Goal: Task Accomplishment & Management: Manage account settings

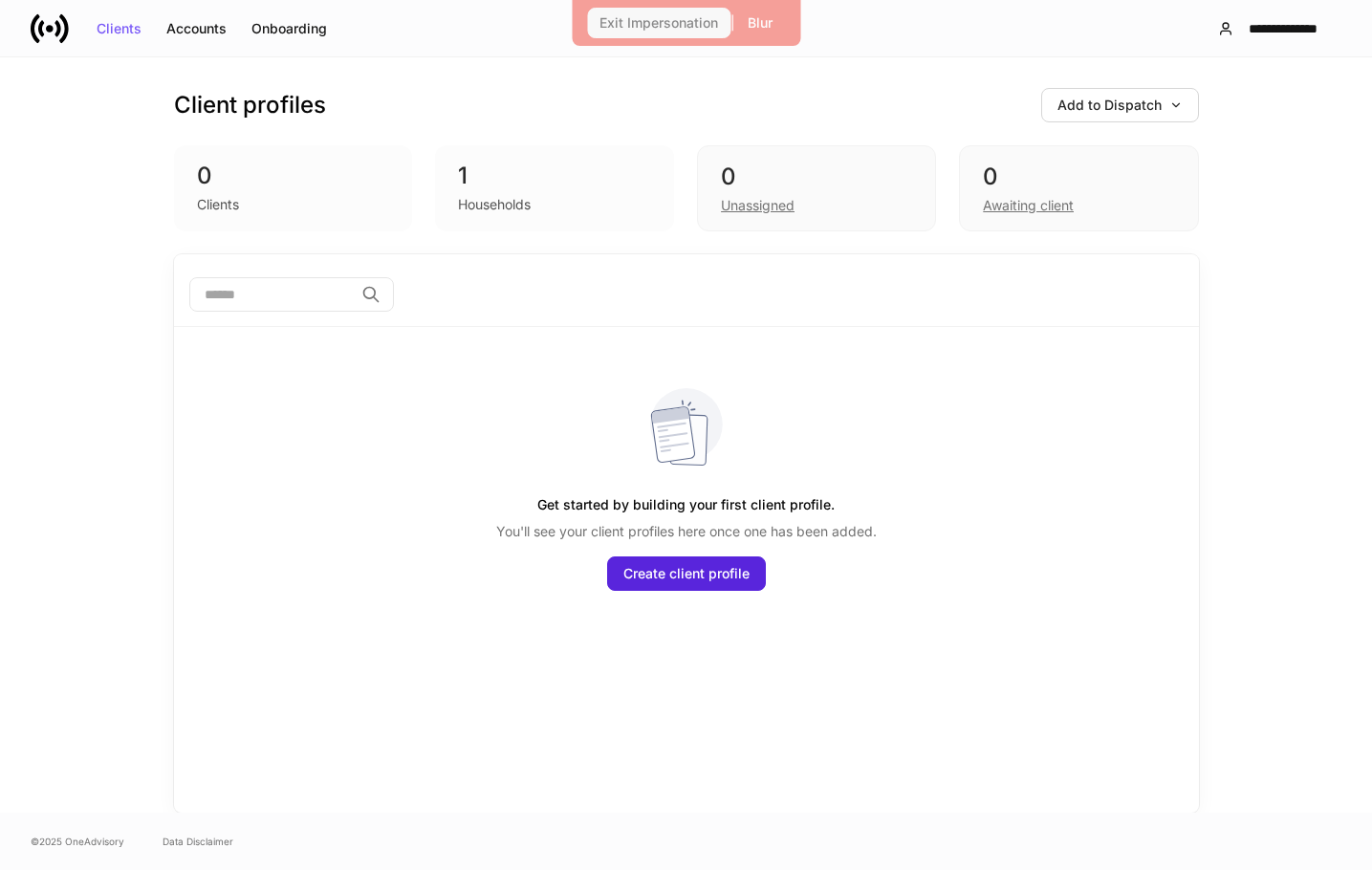
click at [688, 26] on div "Exit Impersonation" at bounding box center [658, 23] width 118 height 14
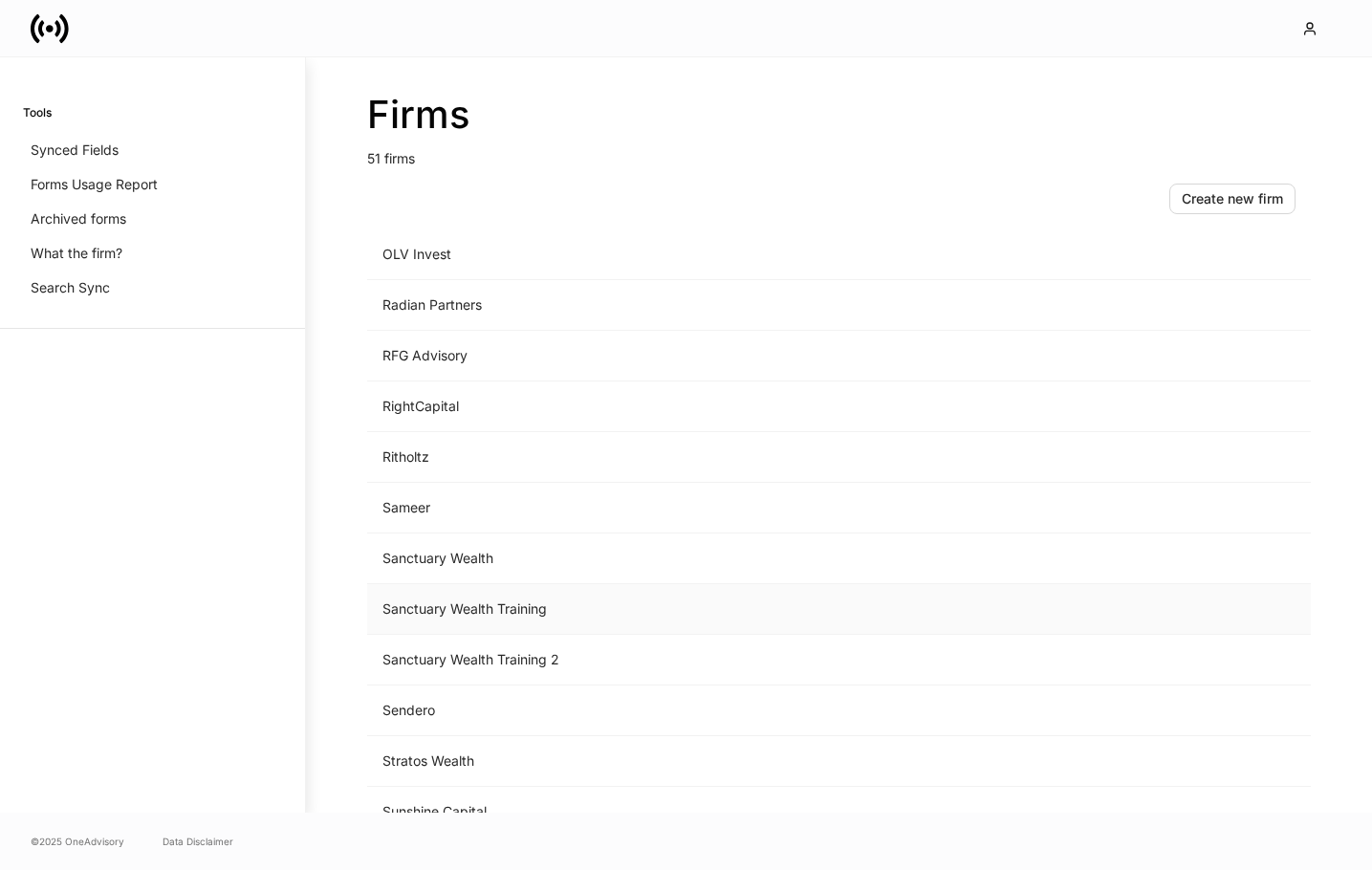
scroll to position [1919, 0]
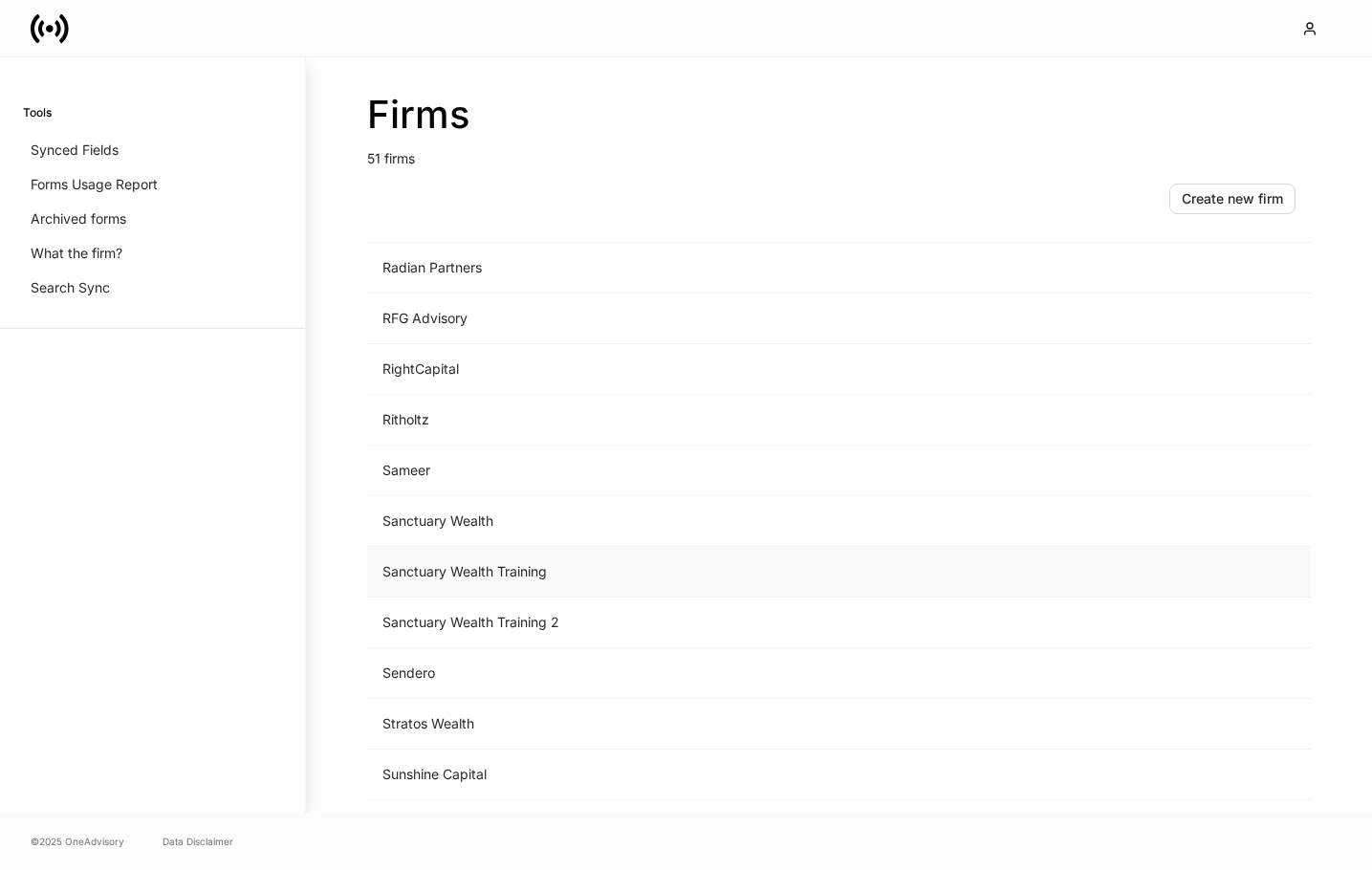
click at [482, 560] on td "Sanctuary Wealth Training" at bounding box center [679, 572] width 626 height 50
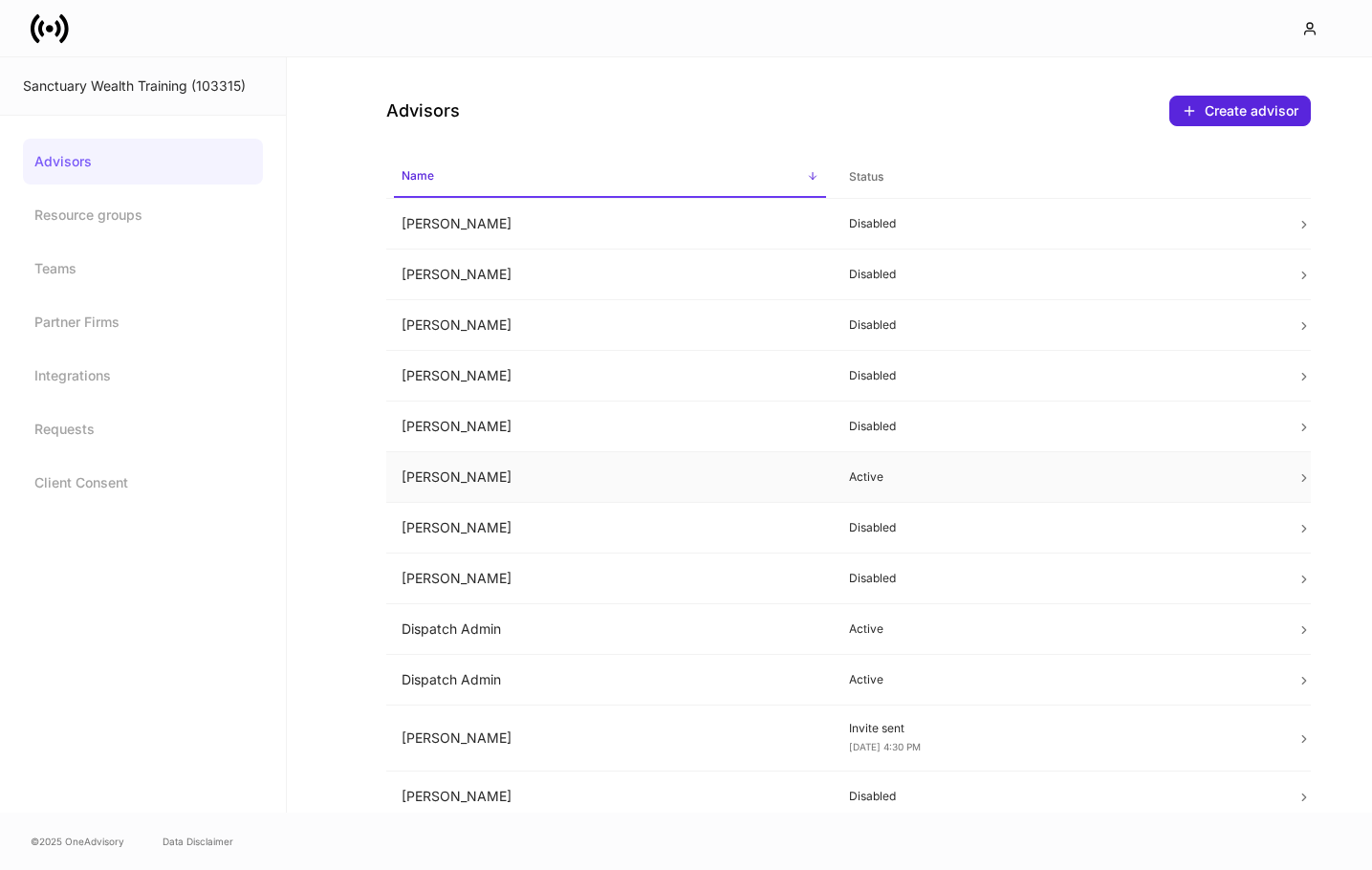
scroll to position [4, 0]
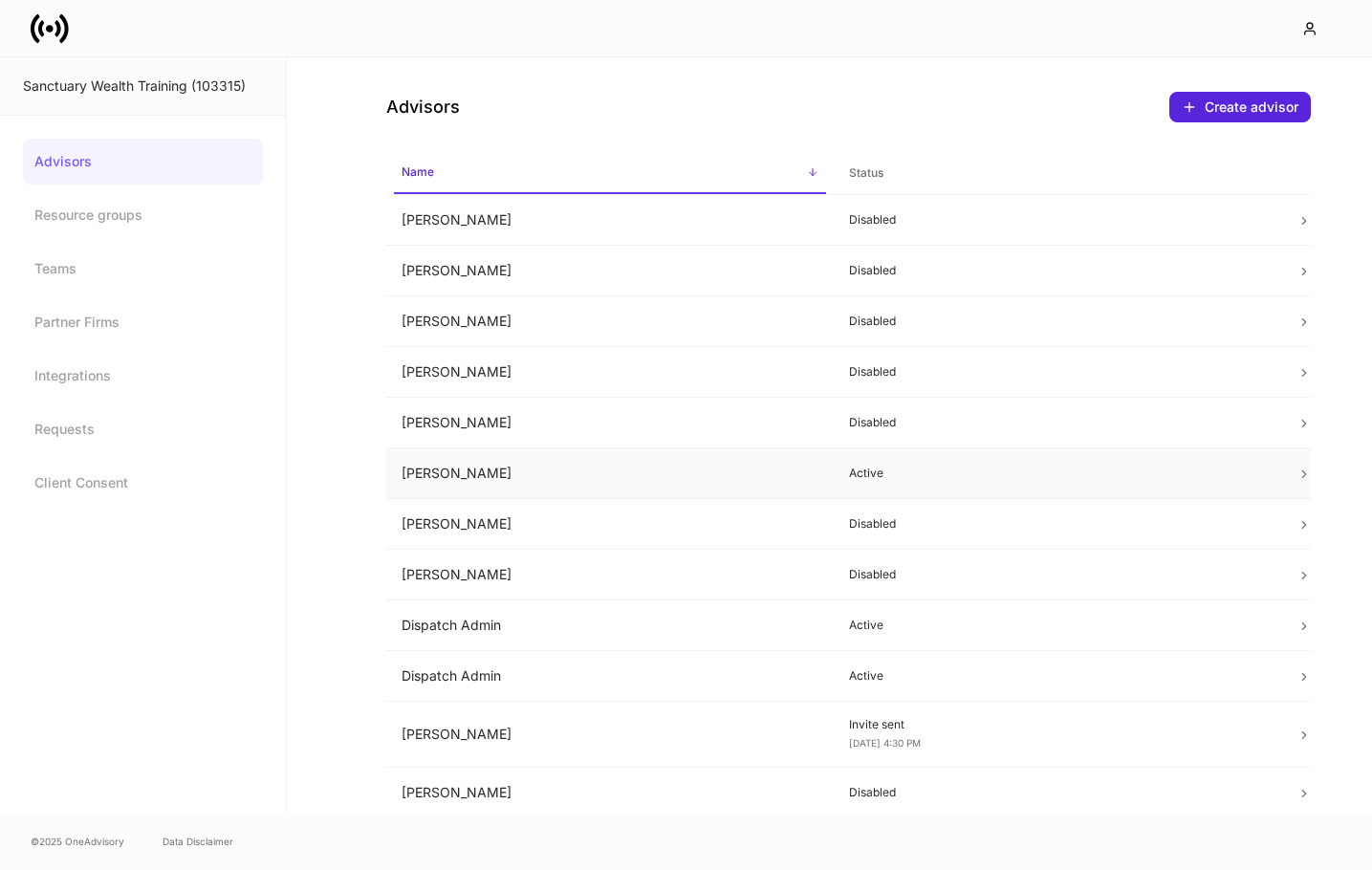
click at [1292, 475] on td at bounding box center [1296, 473] width 30 height 50
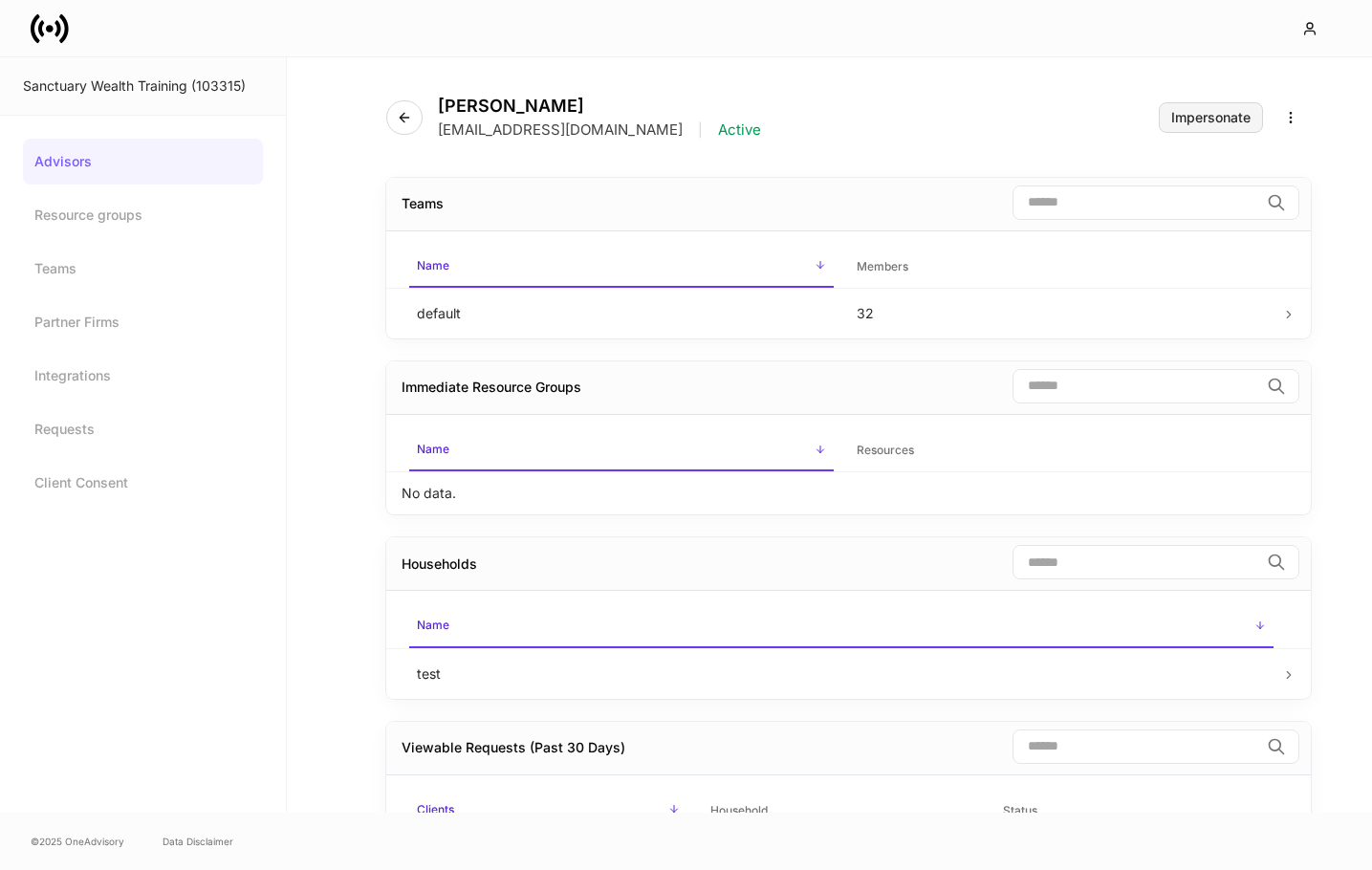
click at [1216, 126] on button "Impersonate" at bounding box center [1210, 118] width 104 height 31
